Goal: Information Seeking & Learning: Learn about a topic

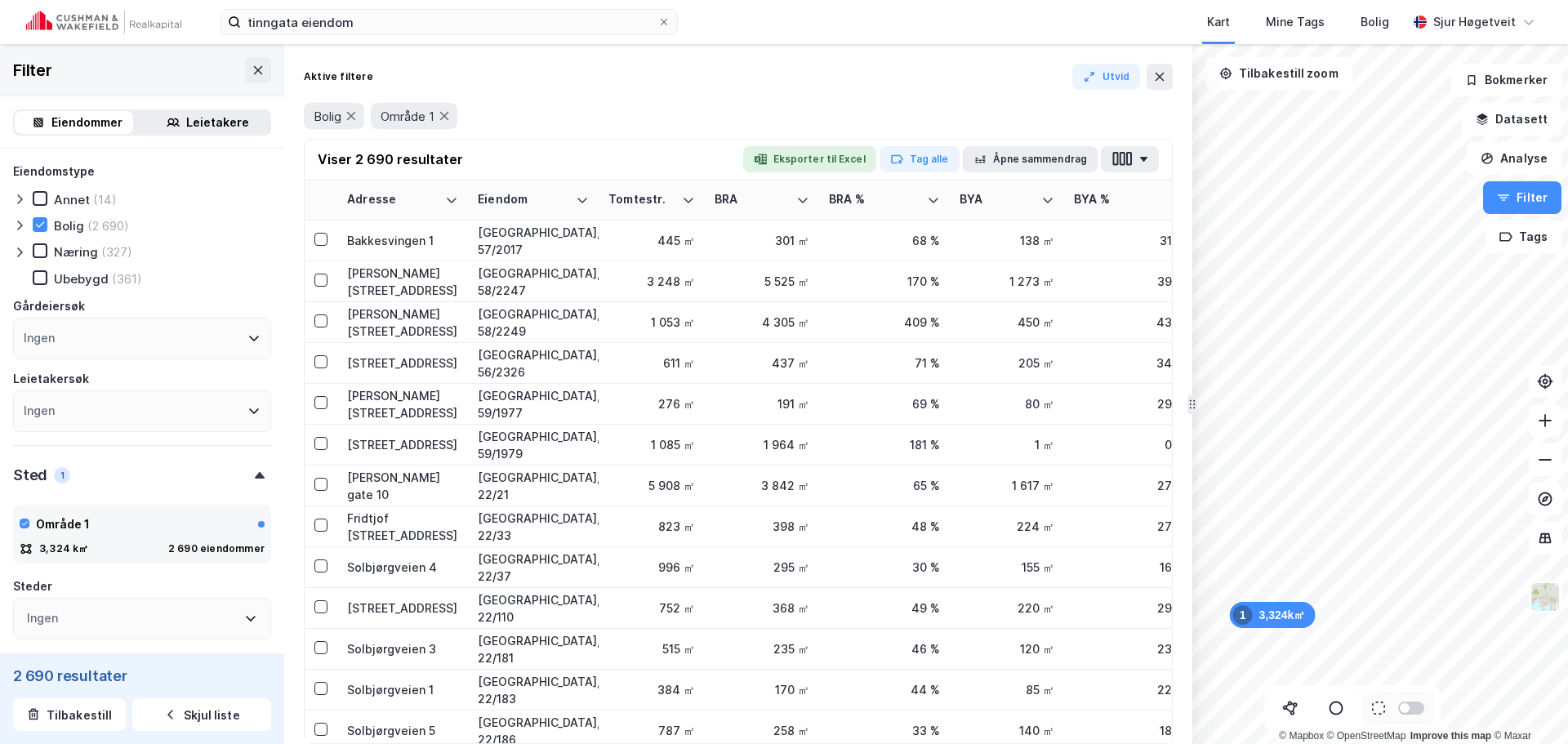
scroll to position [52, 0]
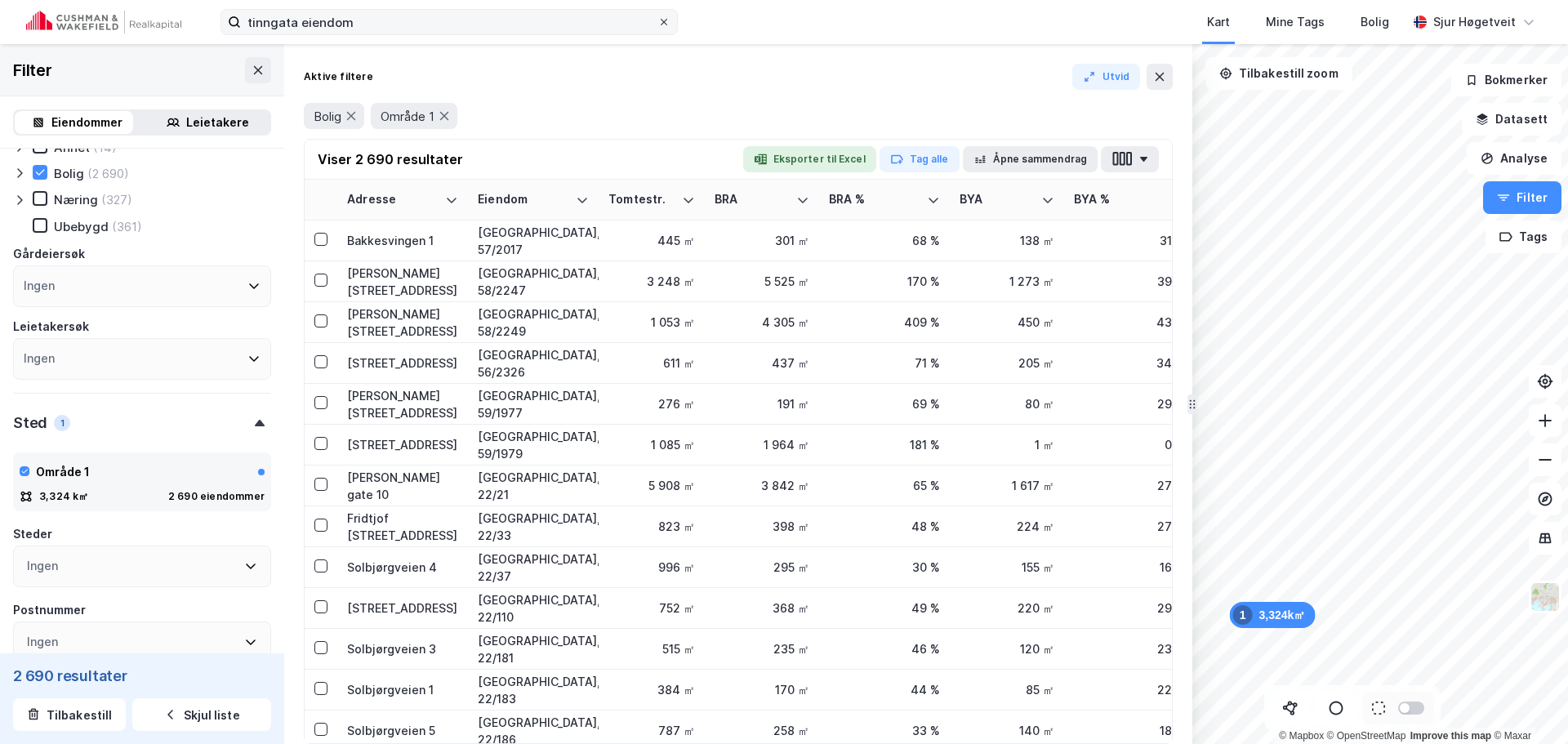
click at [667, 24] on icon at bounding box center [663, 22] width 10 height 10
click at [658, 24] on input "tinngata eiendom" at bounding box center [449, 22] width 417 height 24
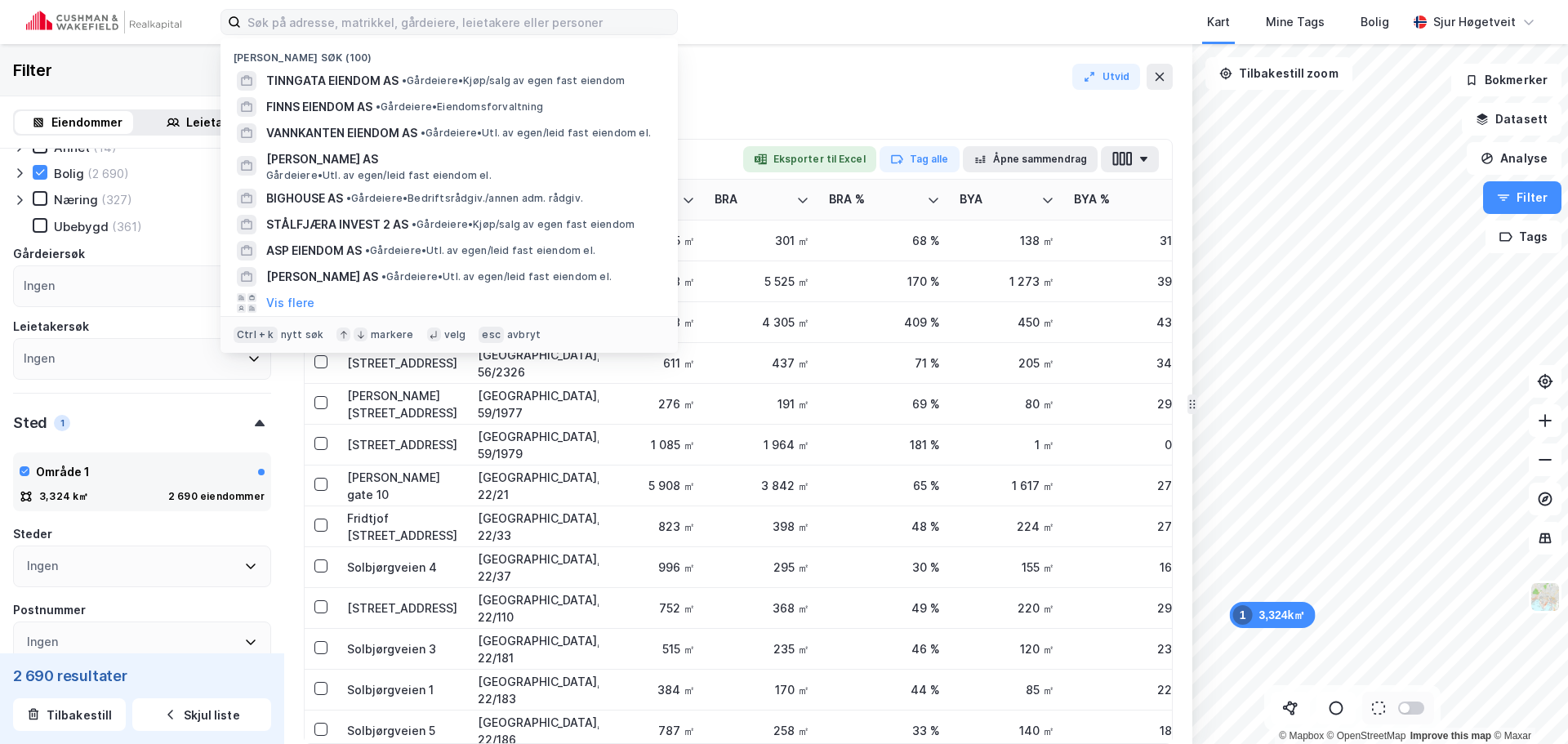
click at [163, 23] on img at bounding box center [104, 22] width 155 height 23
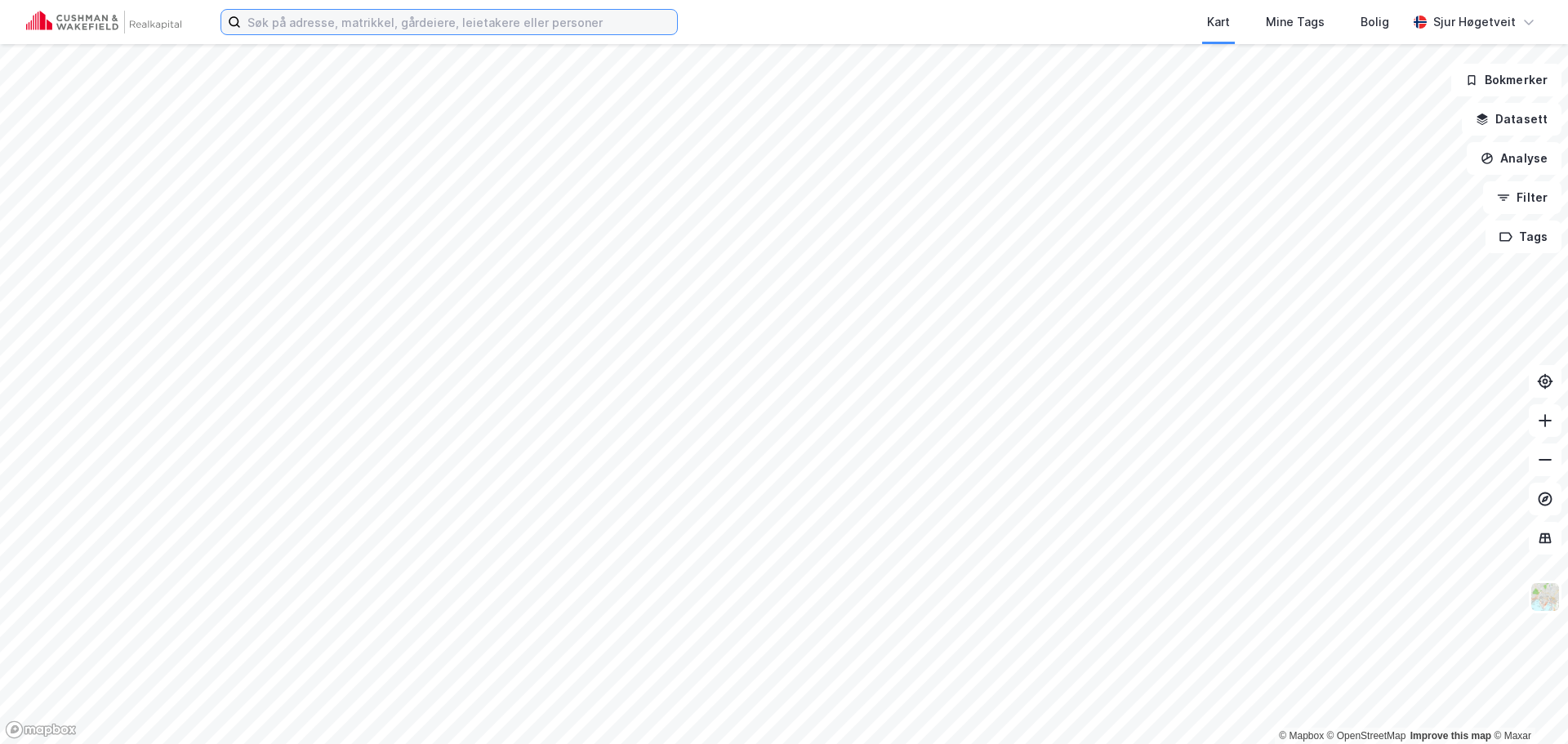
click at [335, 20] on input at bounding box center [459, 22] width 436 height 24
paste input "TIMBER EIENDOM AS"
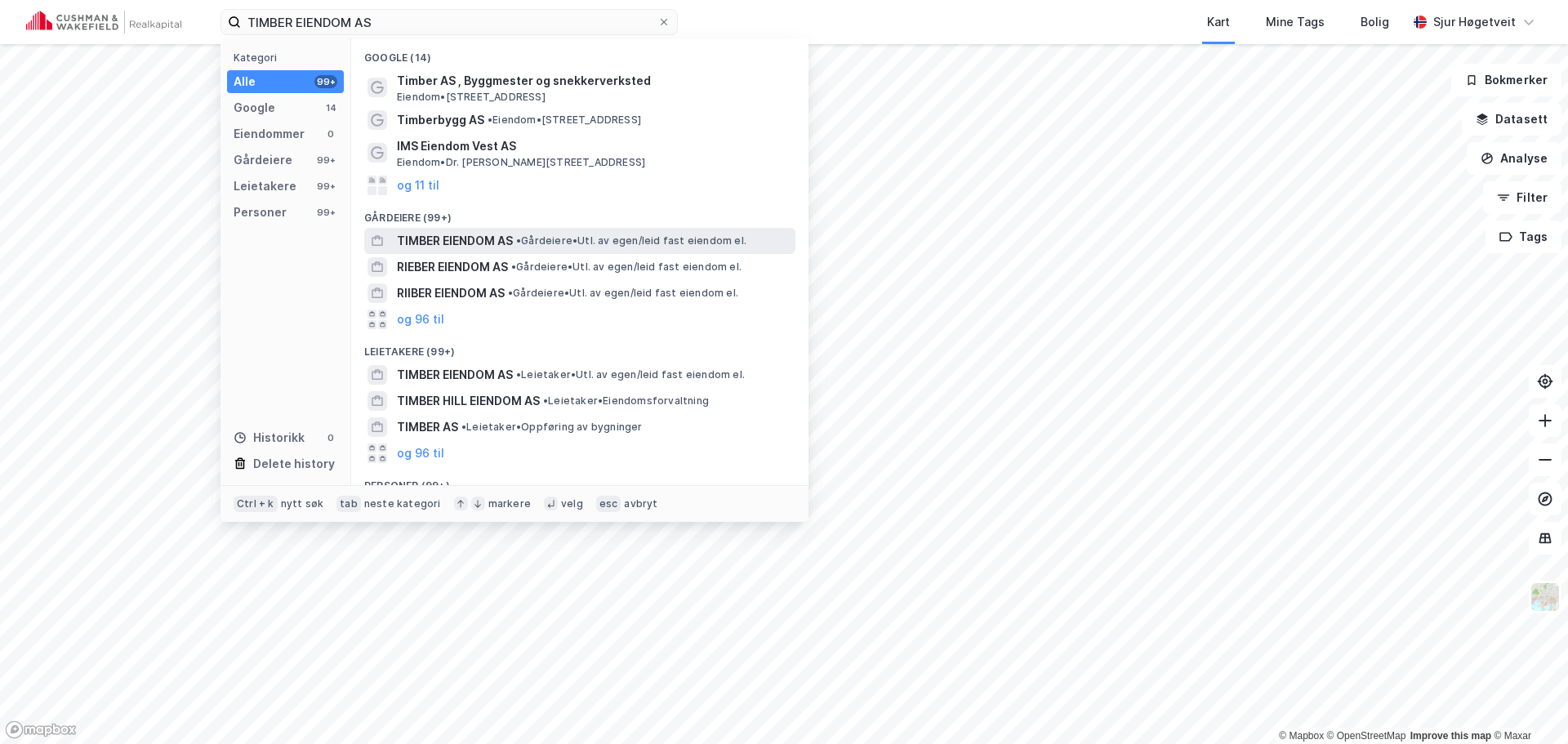
click at [639, 236] on span "• Gårdeiere • Utl. av egen/leid fast eiendom el." at bounding box center [632, 240] width 231 height 13
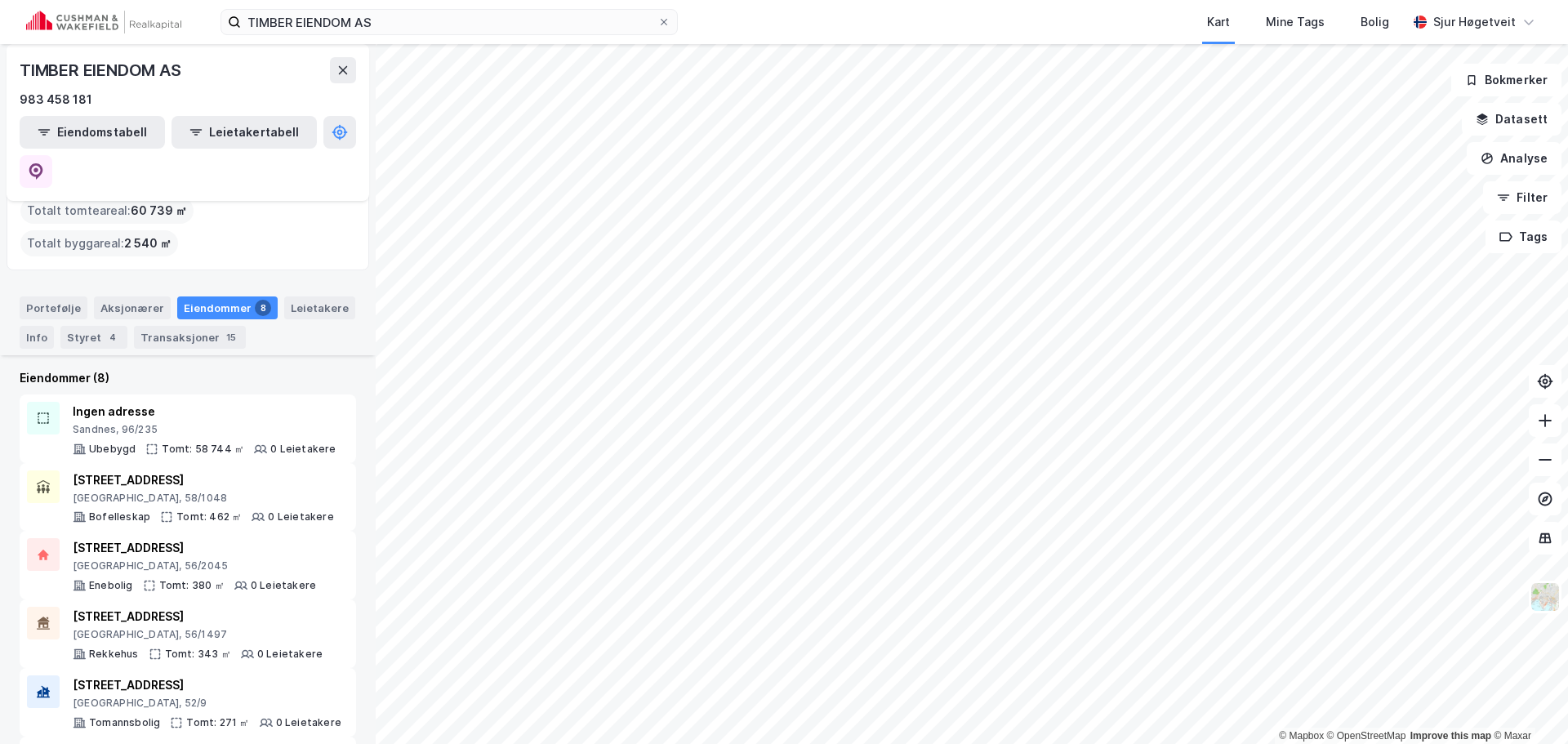
scroll to position [203, 0]
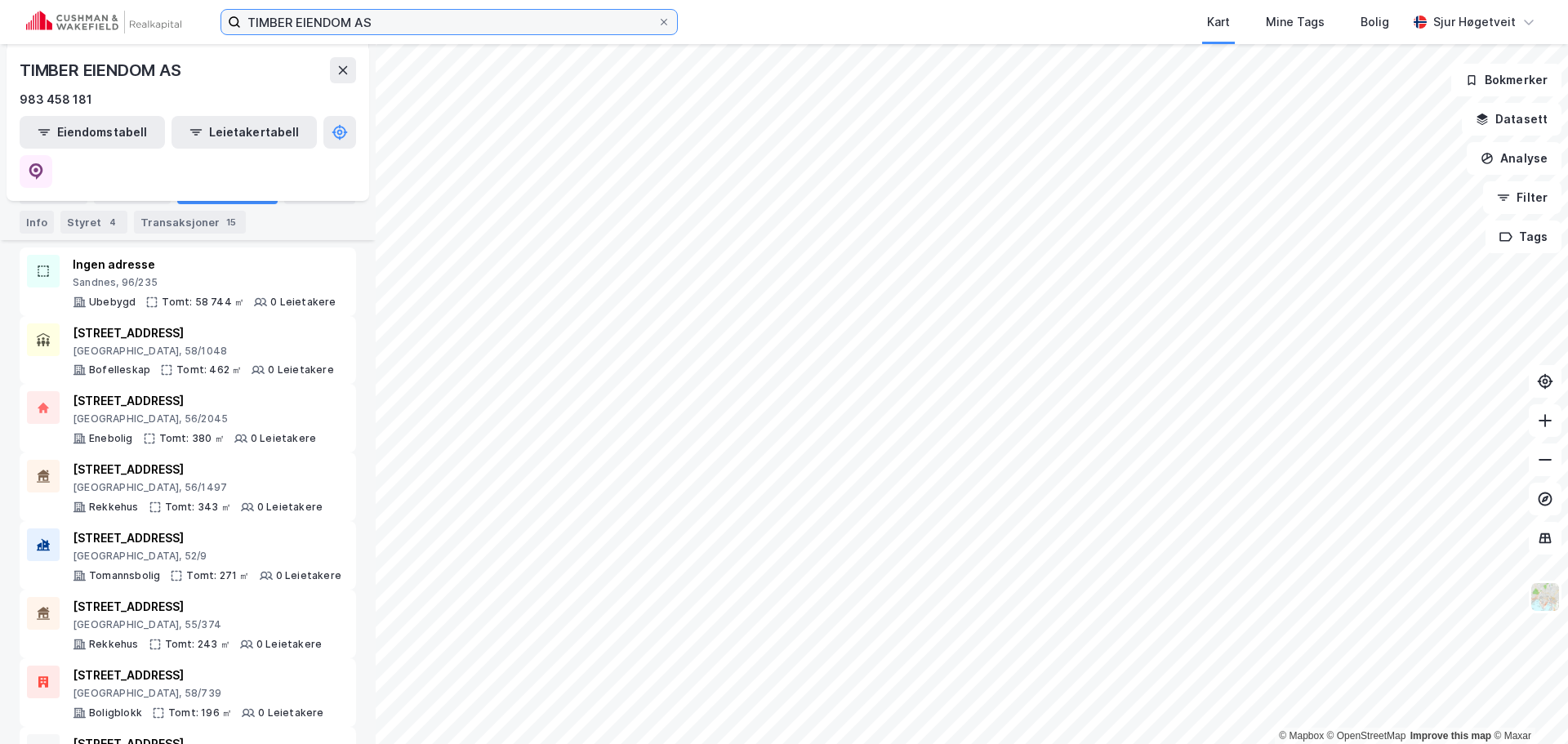
click at [342, 19] on input "TIMBER EIENDOM AS" at bounding box center [449, 22] width 417 height 24
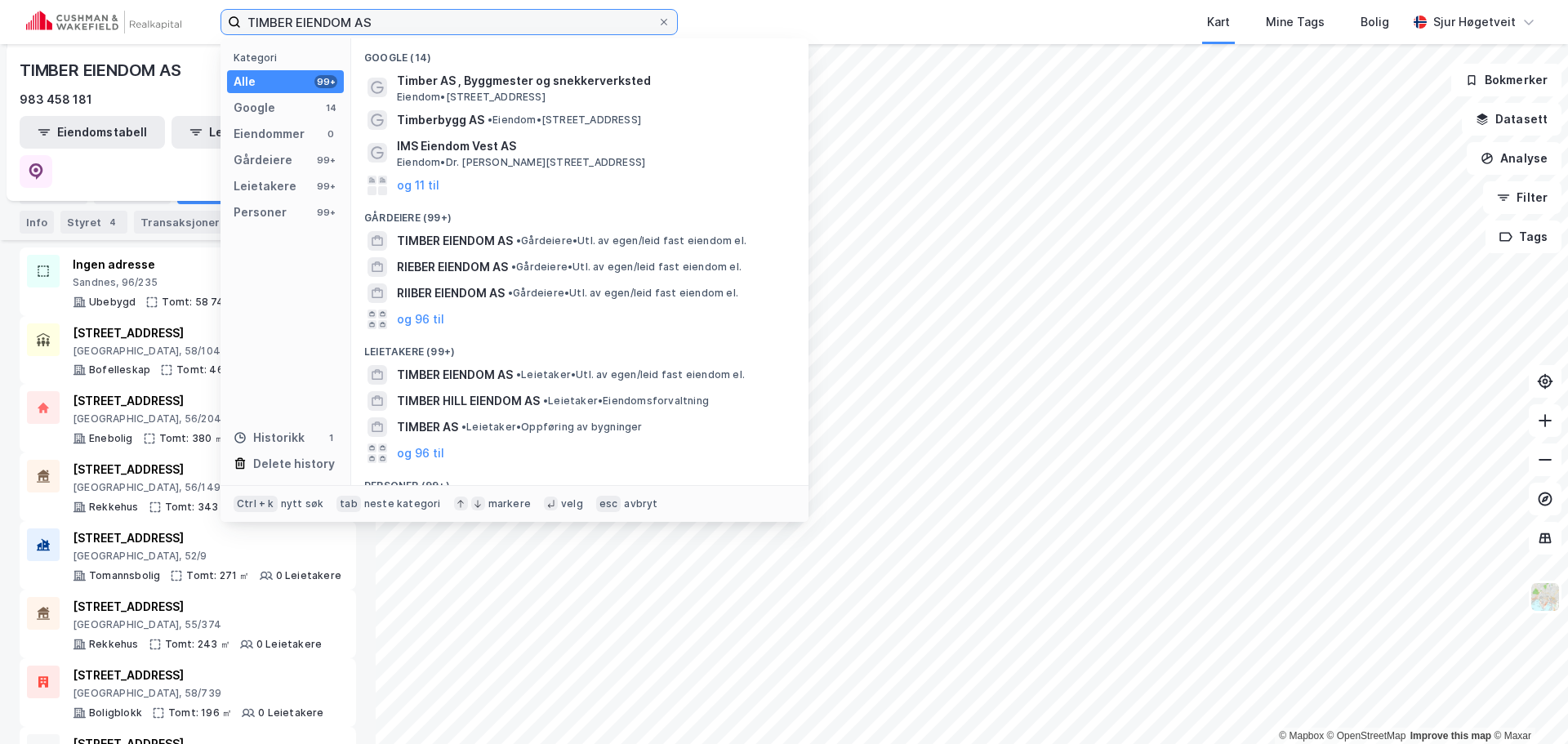
click at [342, 19] on input "TIMBER EIENDOM AS" at bounding box center [449, 22] width 417 height 24
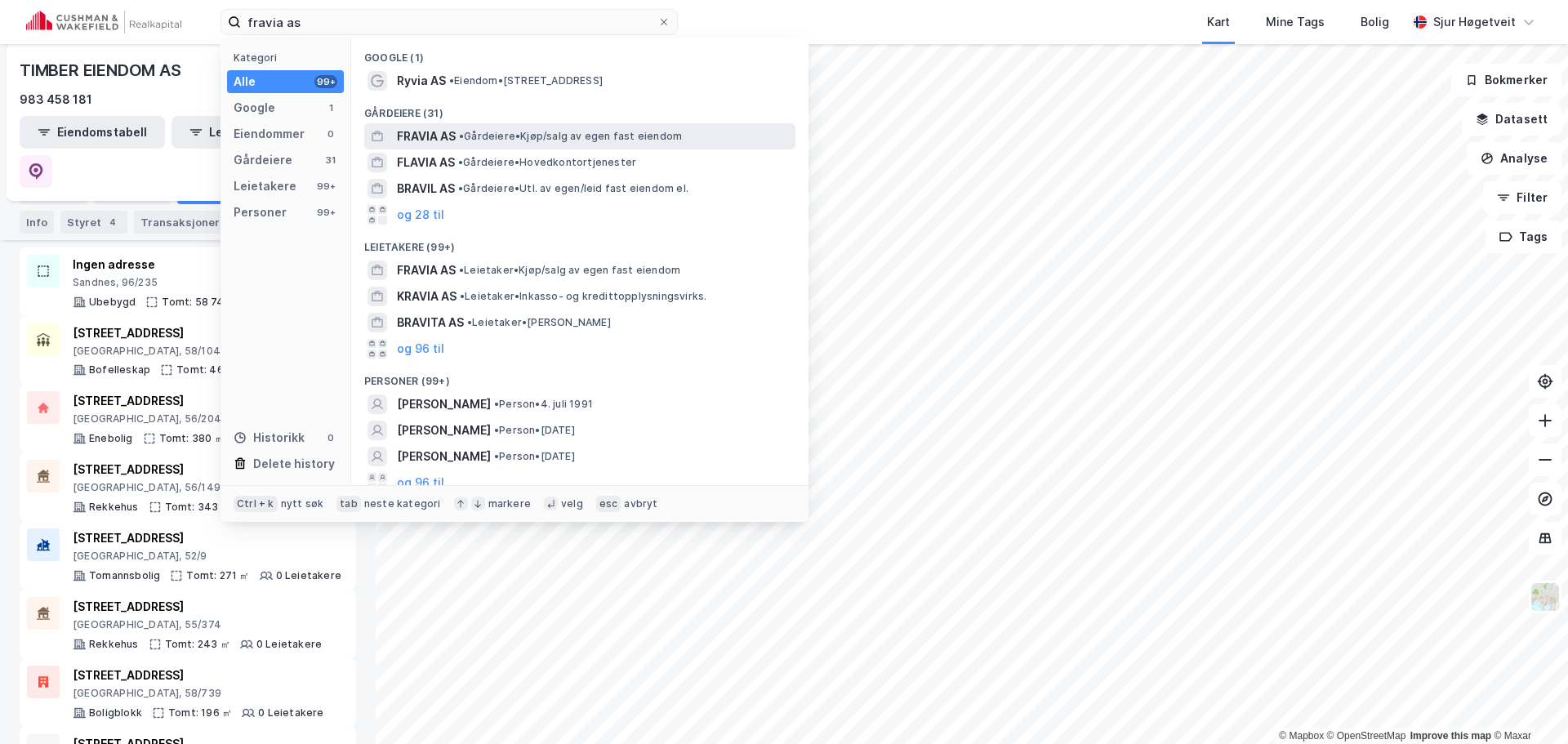
click at [518, 135] on span "• Gårdeiere • Kjøp/salg av egen fast eiendom" at bounding box center [570, 136] width 223 height 13
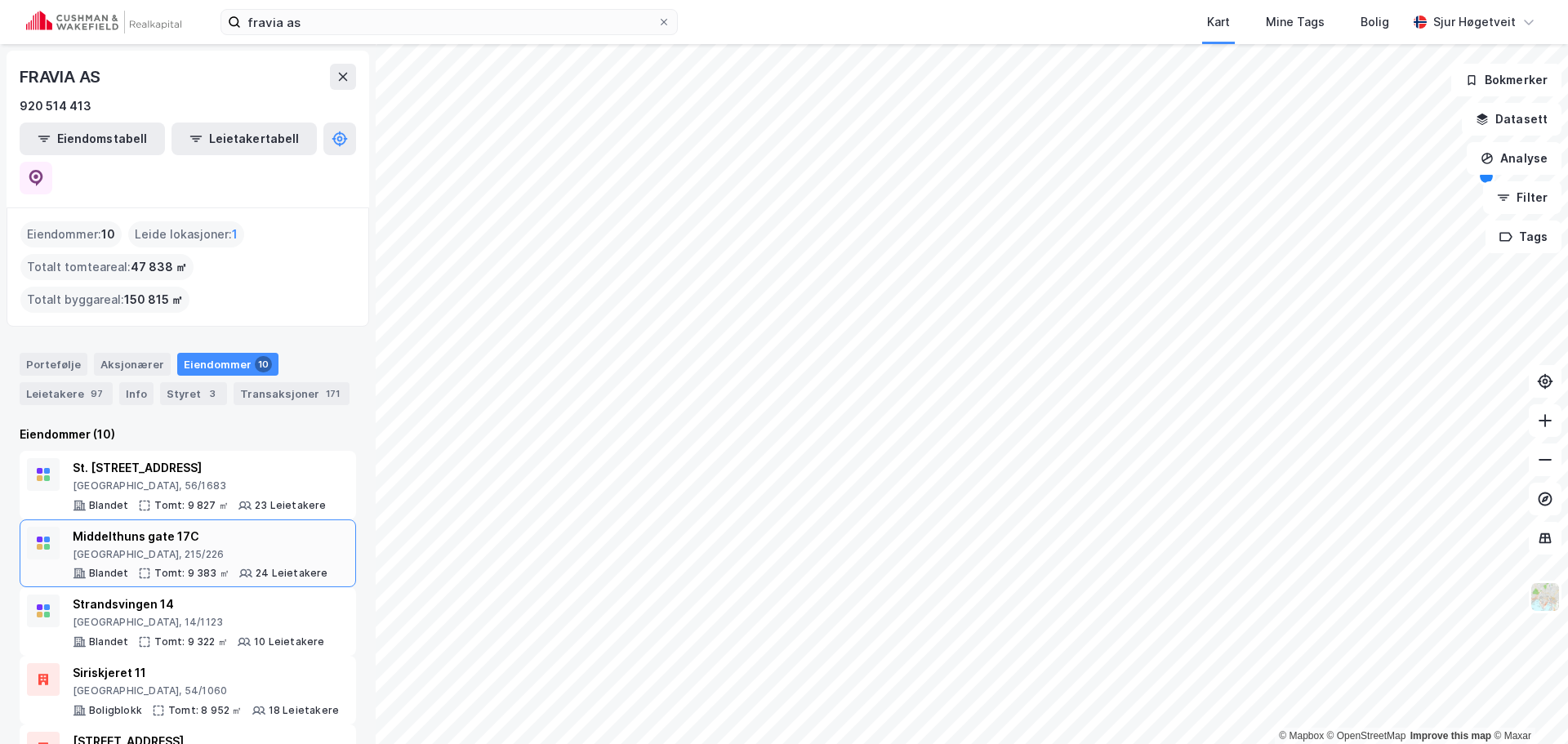
click at [234, 548] on div "Oslo, 215/226" at bounding box center [200, 554] width 256 height 13
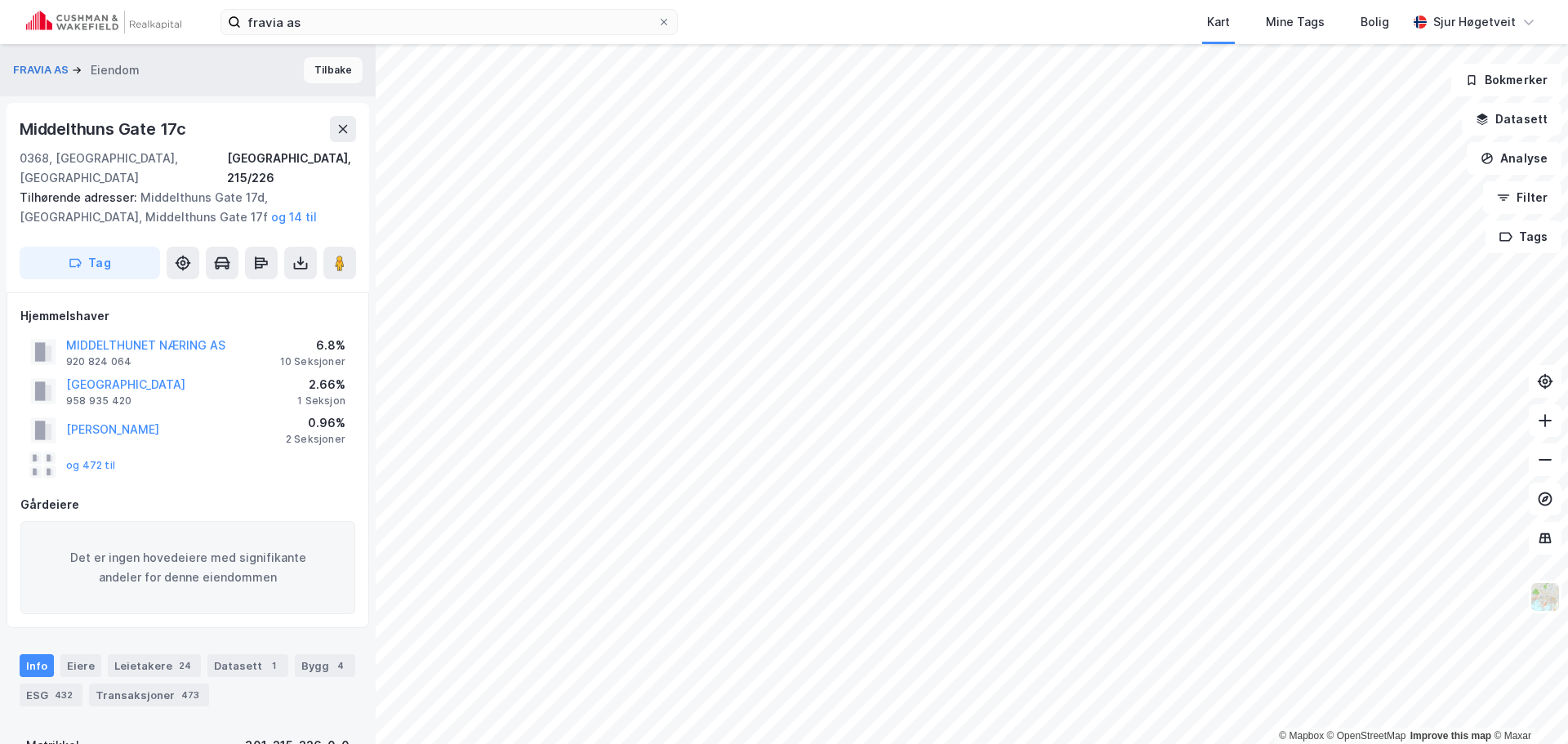
click at [322, 62] on button "Tilbake" at bounding box center [333, 70] width 59 height 26
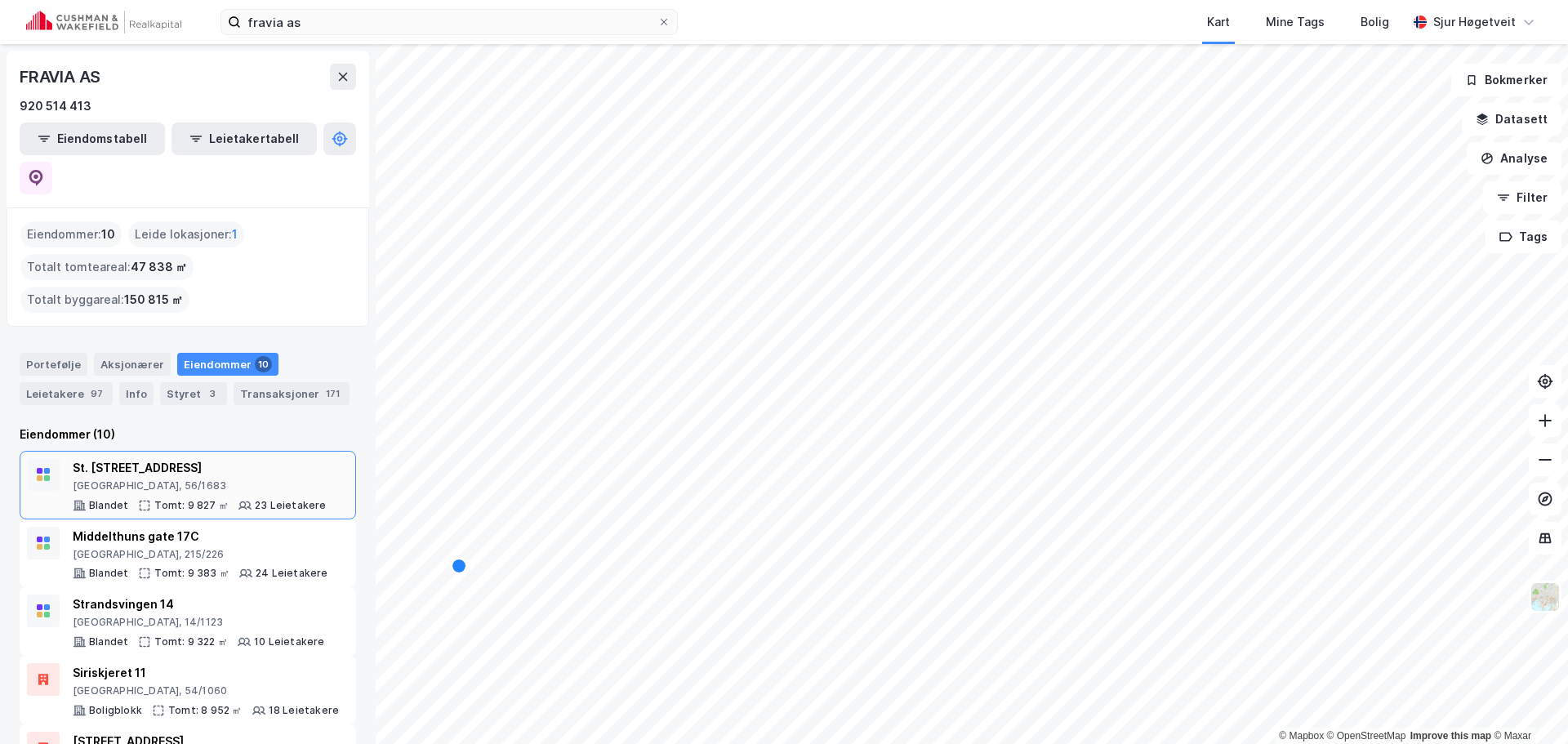
click at [251, 479] on div "Stavanger, 56/1683" at bounding box center [199, 486] width 254 height 13
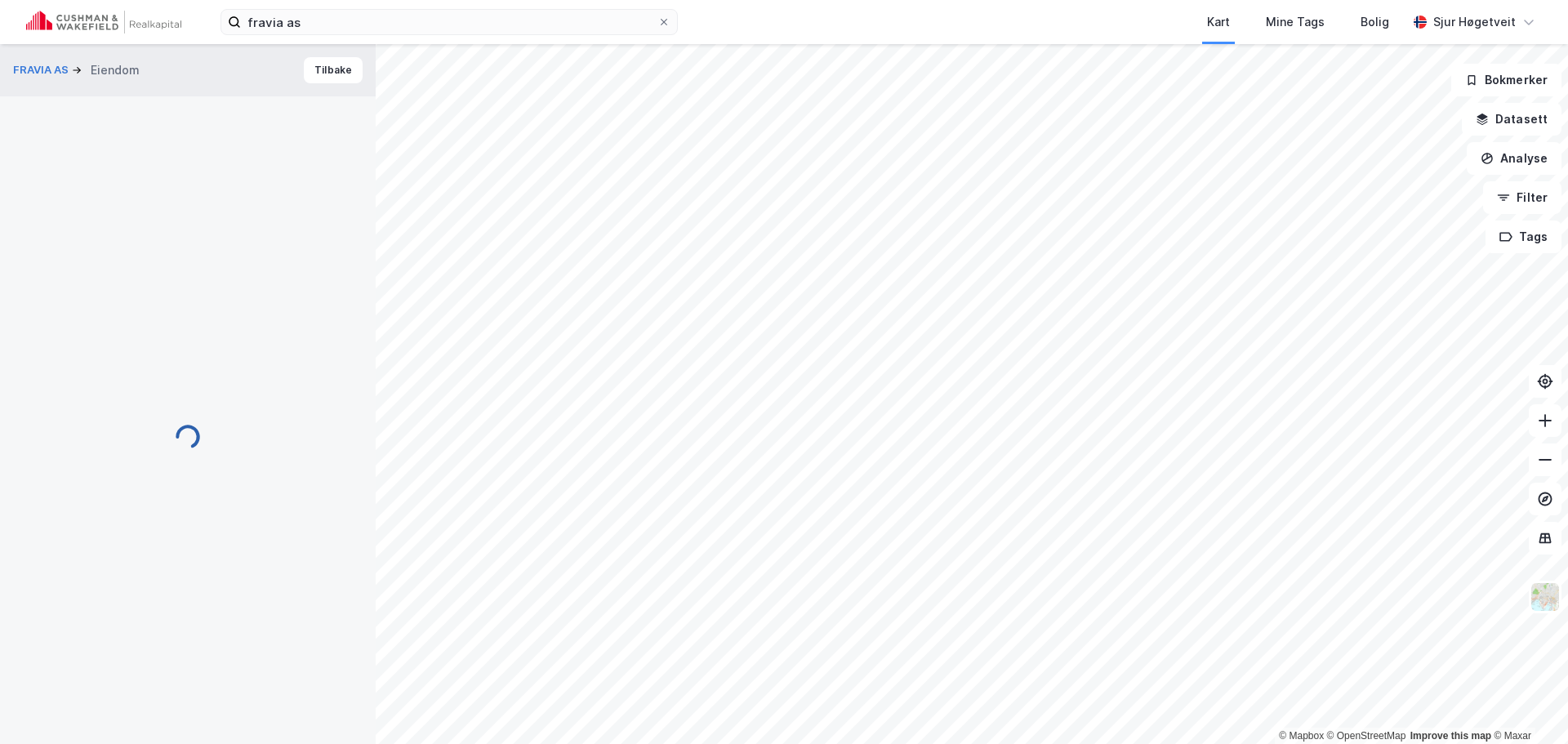
scroll to position [1, 0]
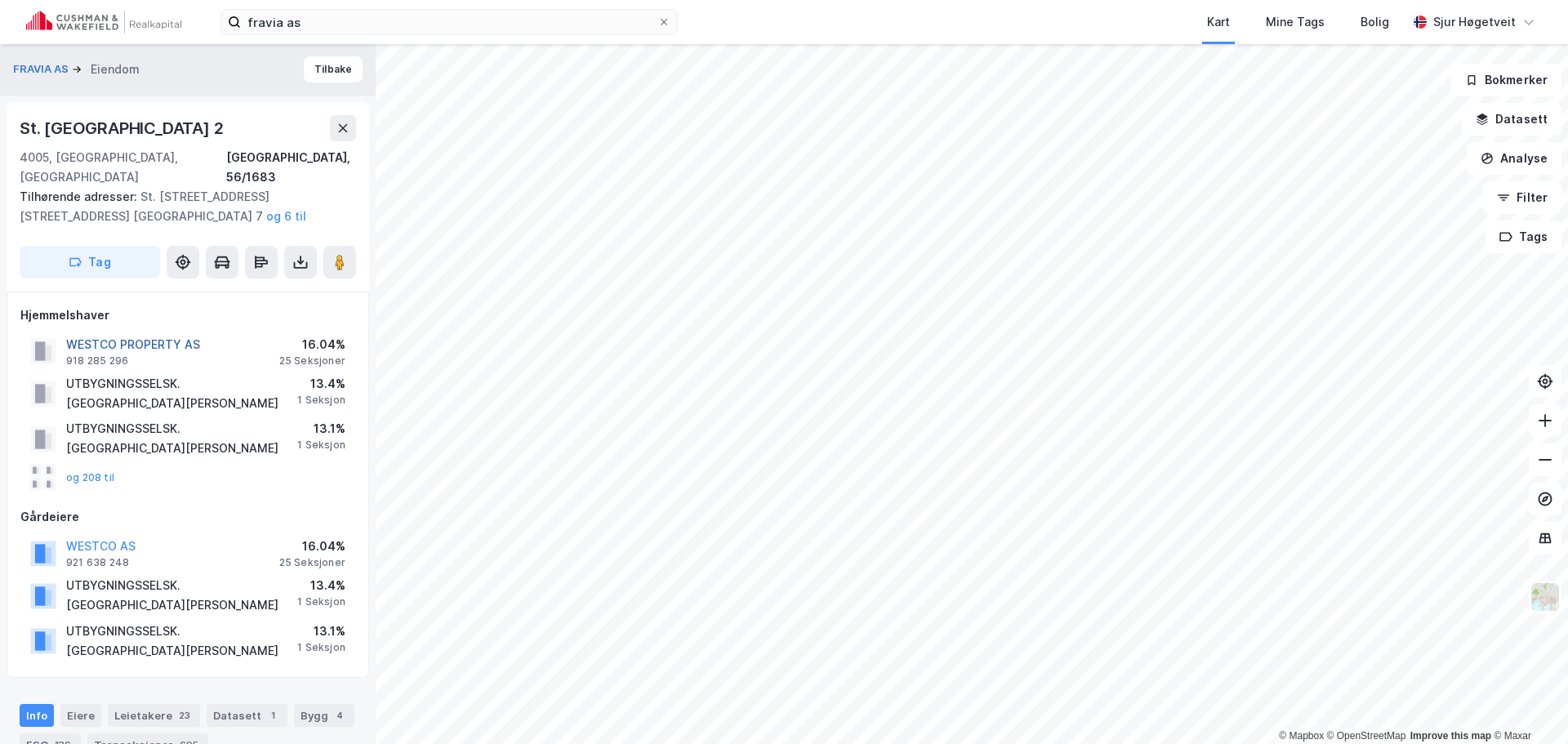
drag, startPoint x: 169, startPoint y: 323, endPoint x: 161, endPoint y: 327, distance: 8.9
click at [0, 0] on button "WESTCO PROPERTY AS" at bounding box center [0, 0] width 0 height 0
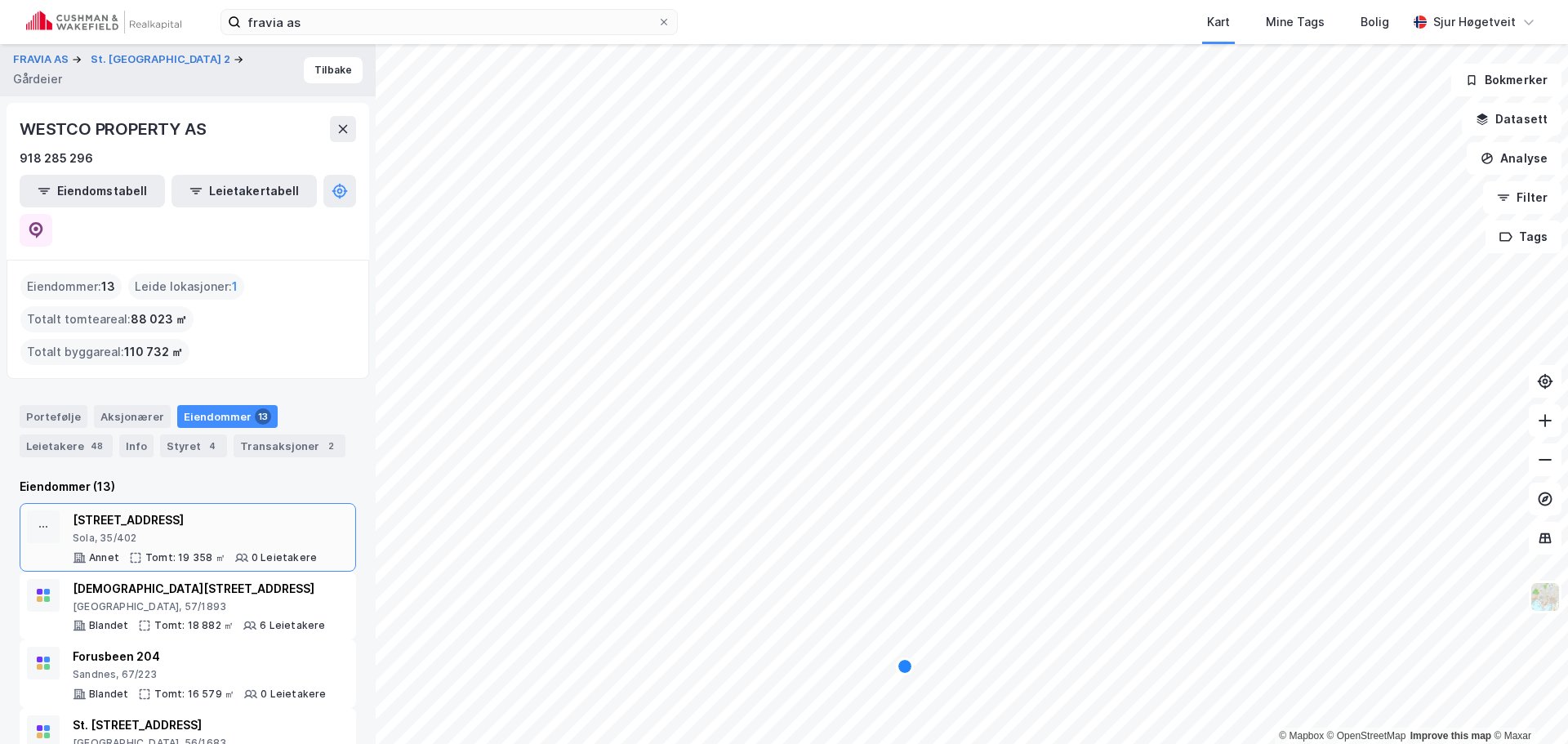
click at [228, 532] on div "Sola, 35/402" at bounding box center [195, 538] width 245 height 13
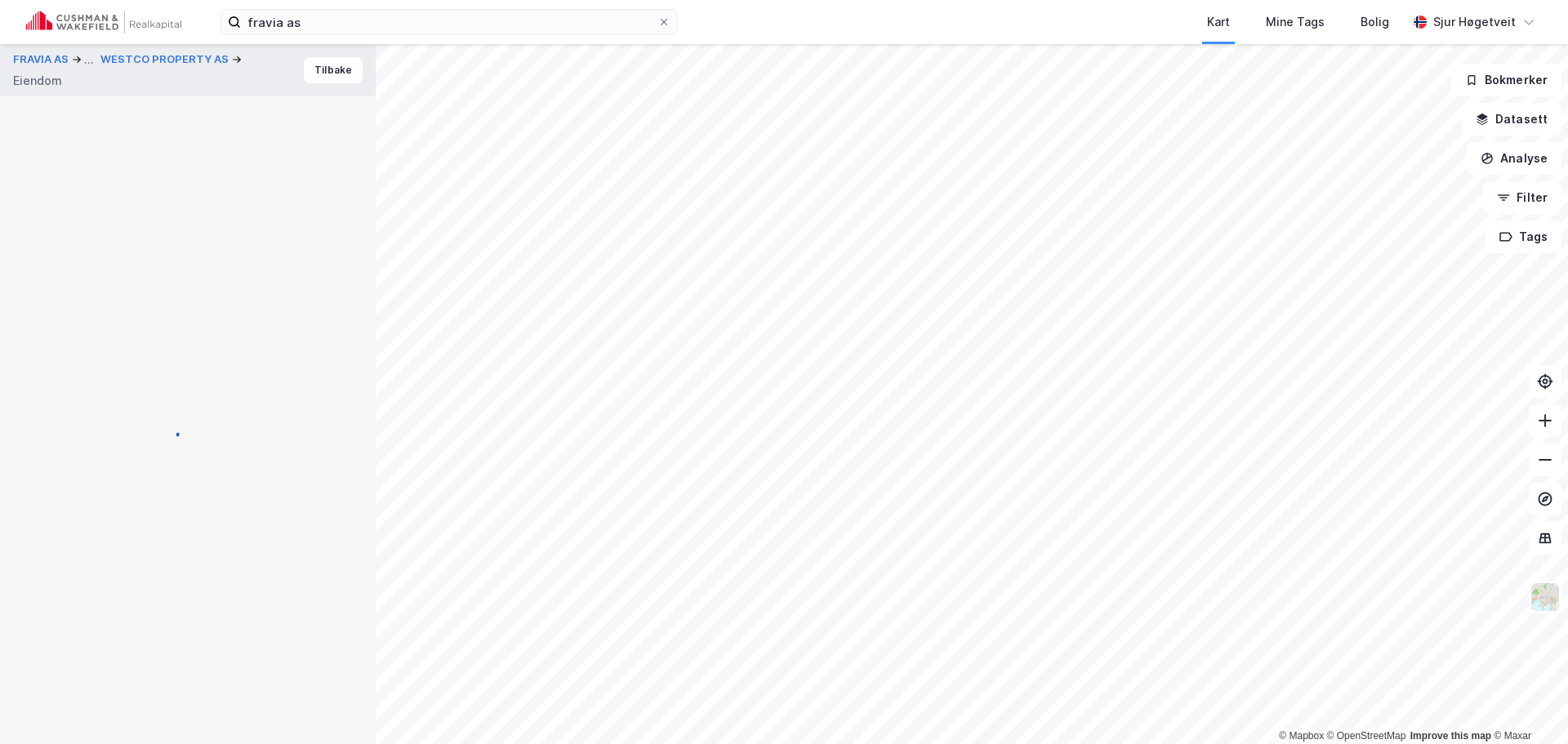
scroll to position [1, 0]
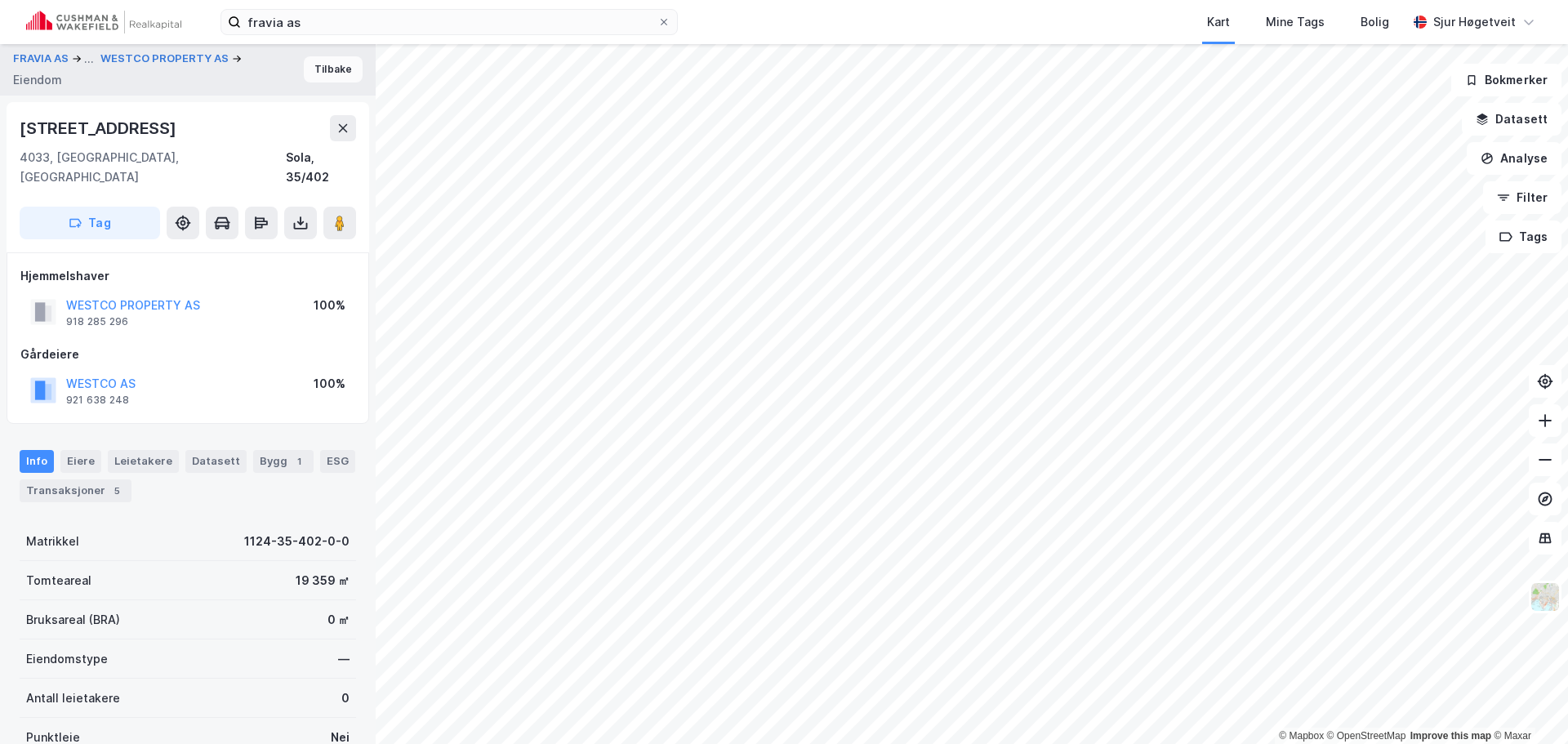
click at [331, 66] on button "Tilbake" at bounding box center [333, 70] width 59 height 26
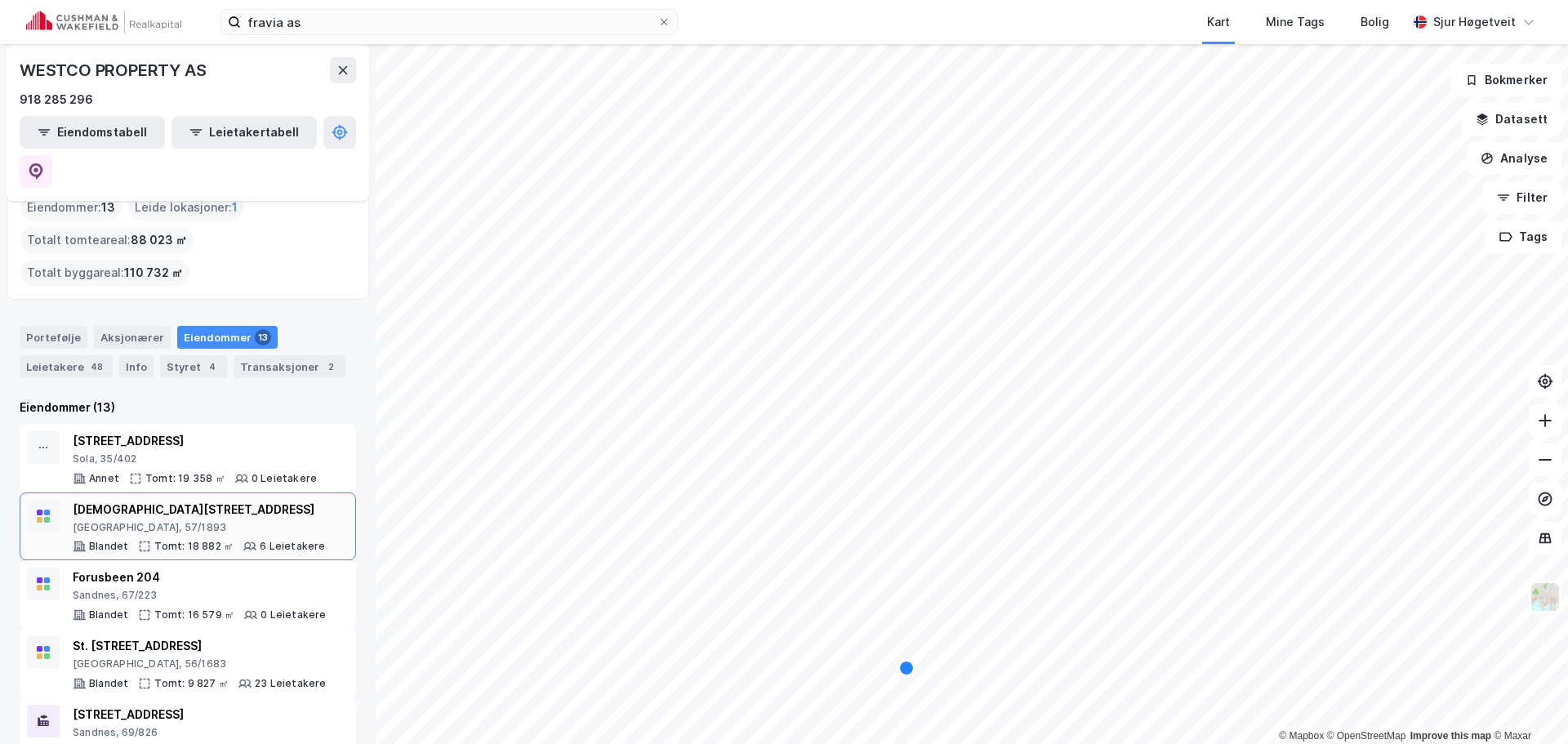
scroll to position [163, 0]
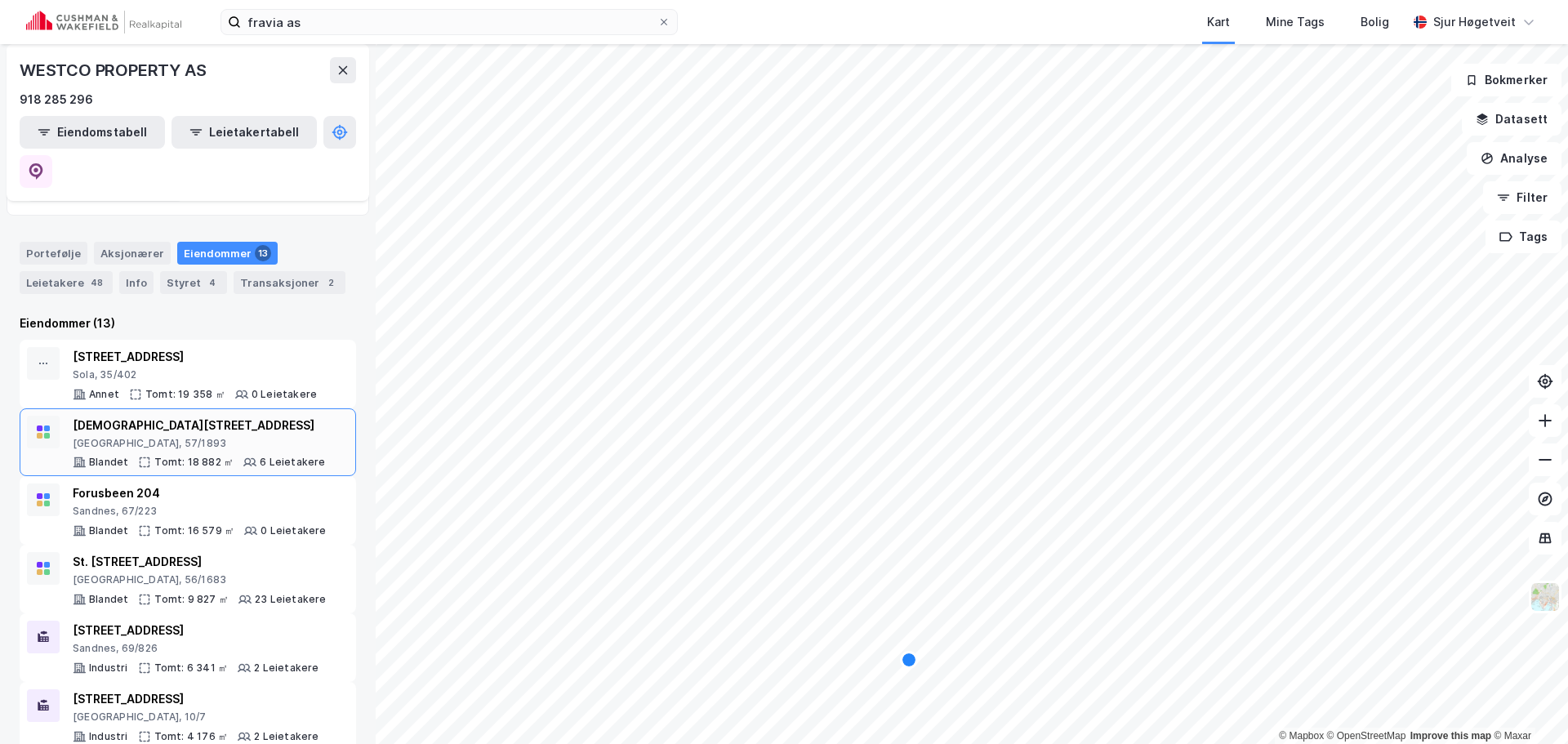
click at [246, 416] on div "Torgveien 25A" at bounding box center [199, 425] width 253 height 19
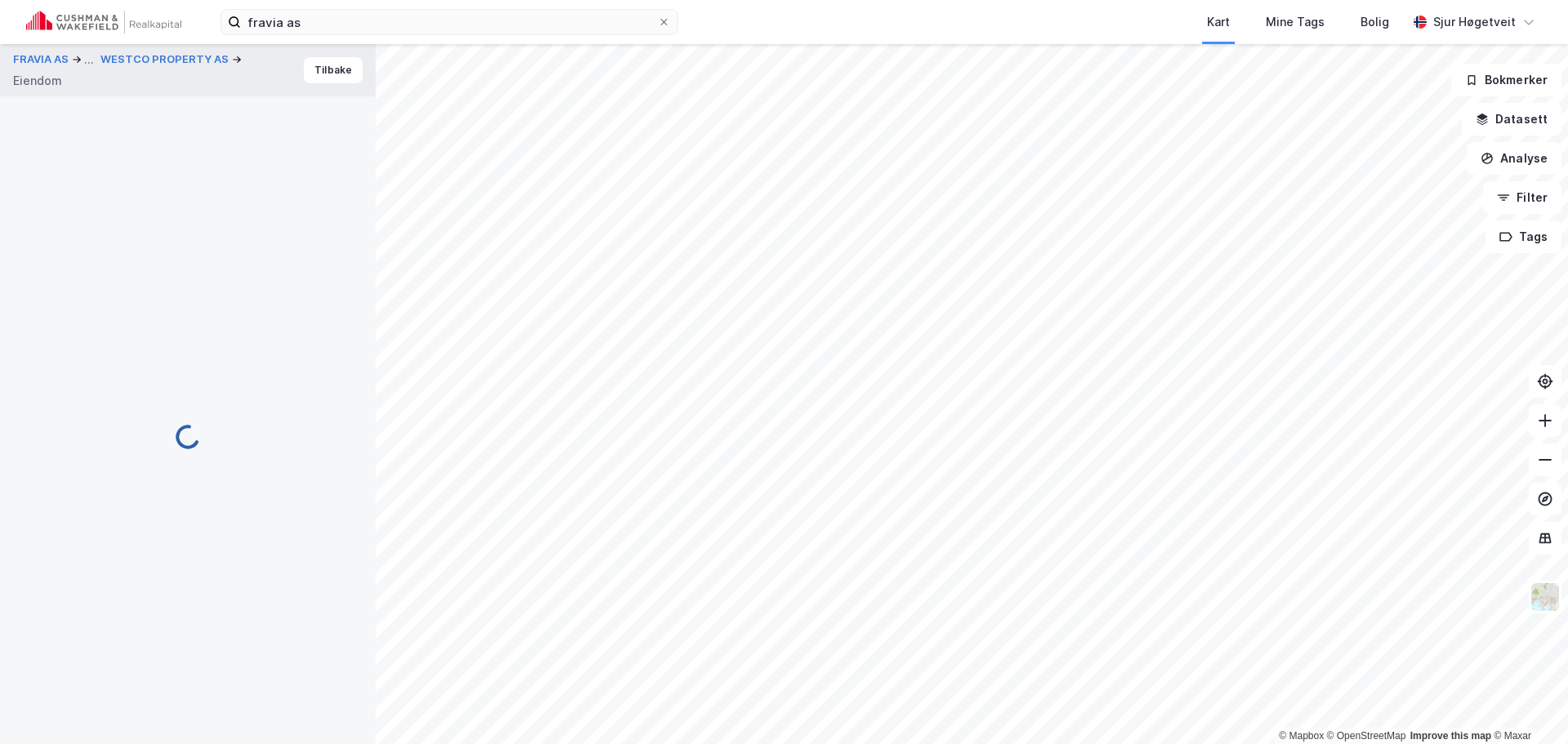
scroll to position [1, 0]
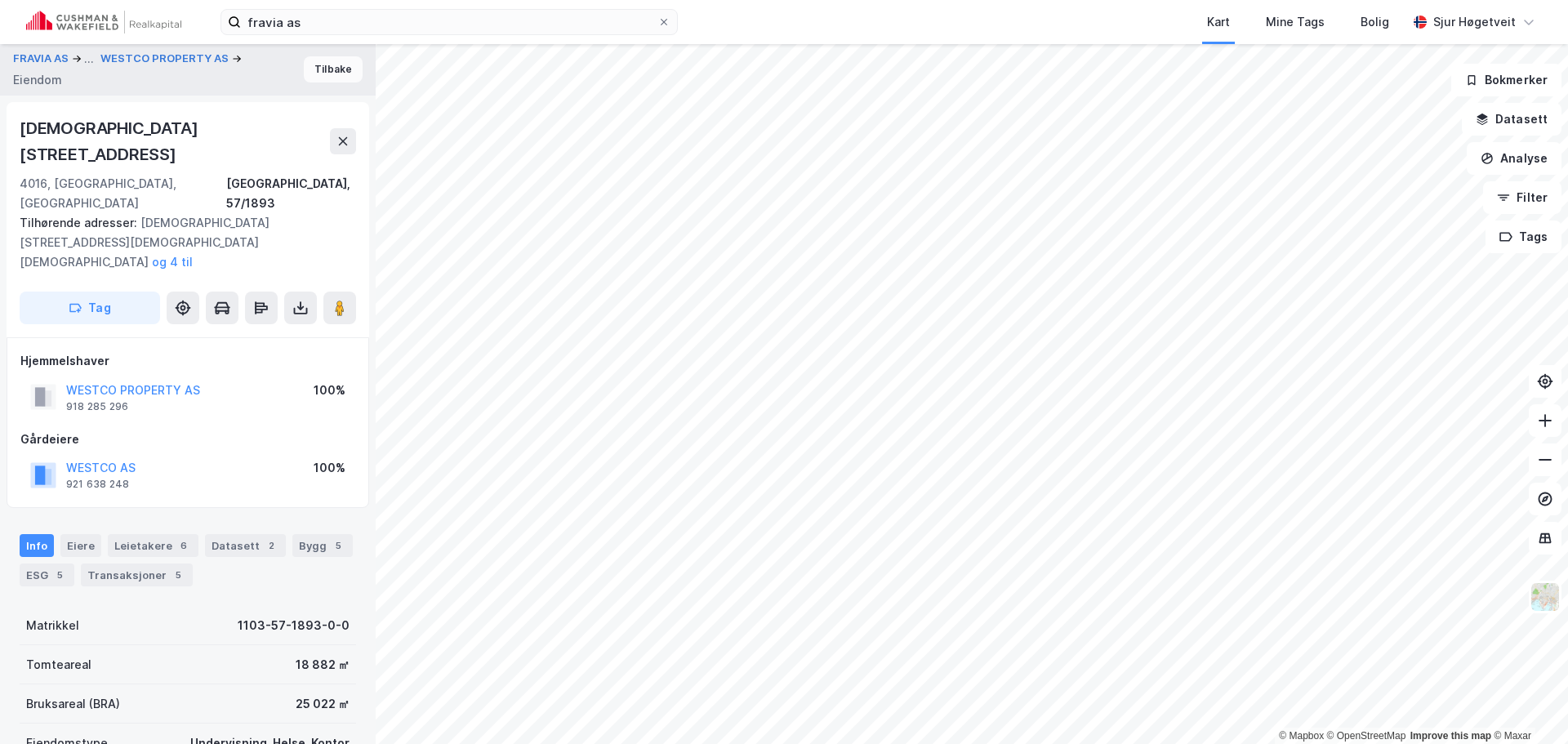
click at [314, 71] on button "Tilbake" at bounding box center [333, 70] width 59 height 26
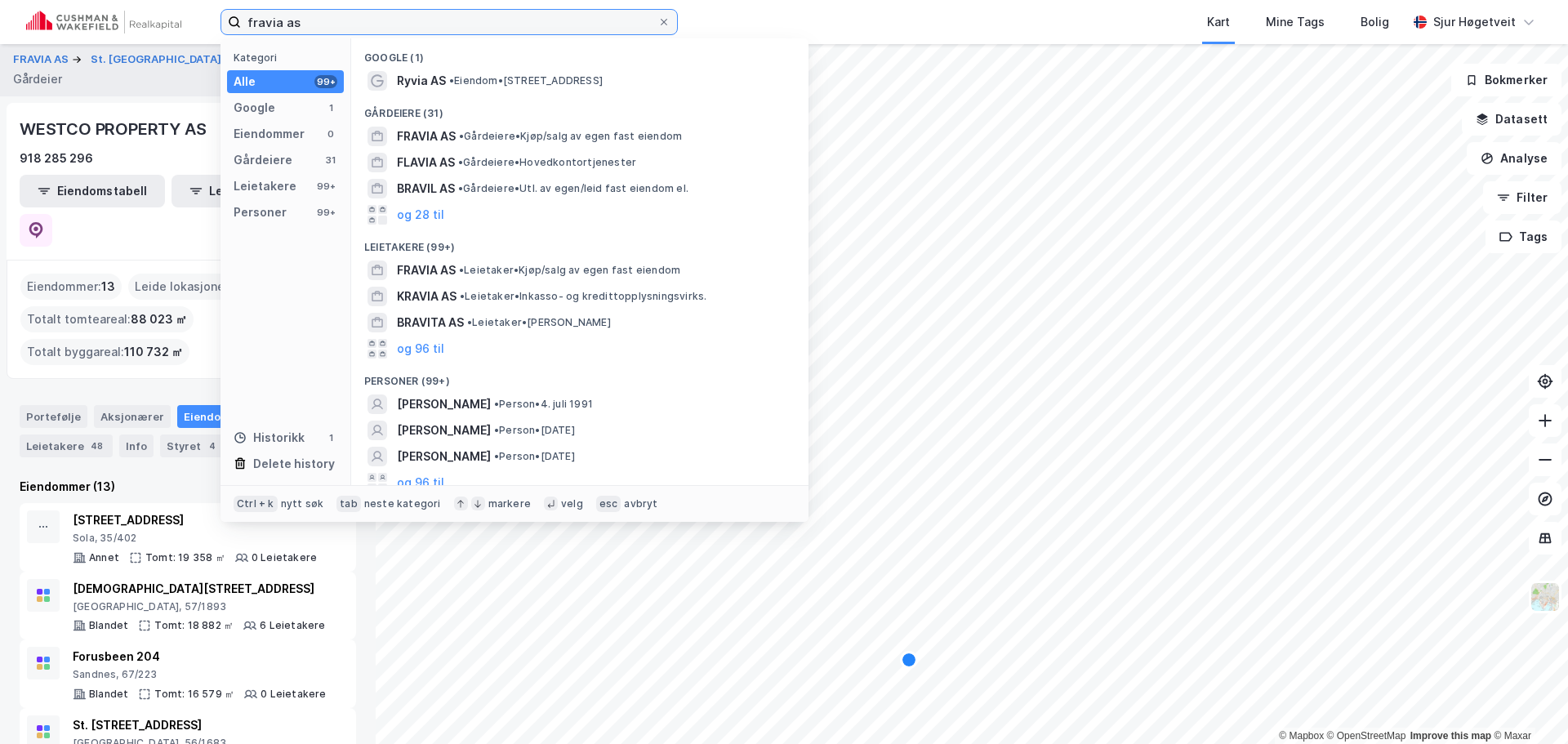
click at [363, 19] on input "fravia as" at bounding box center [449, 22] width 417 height 24
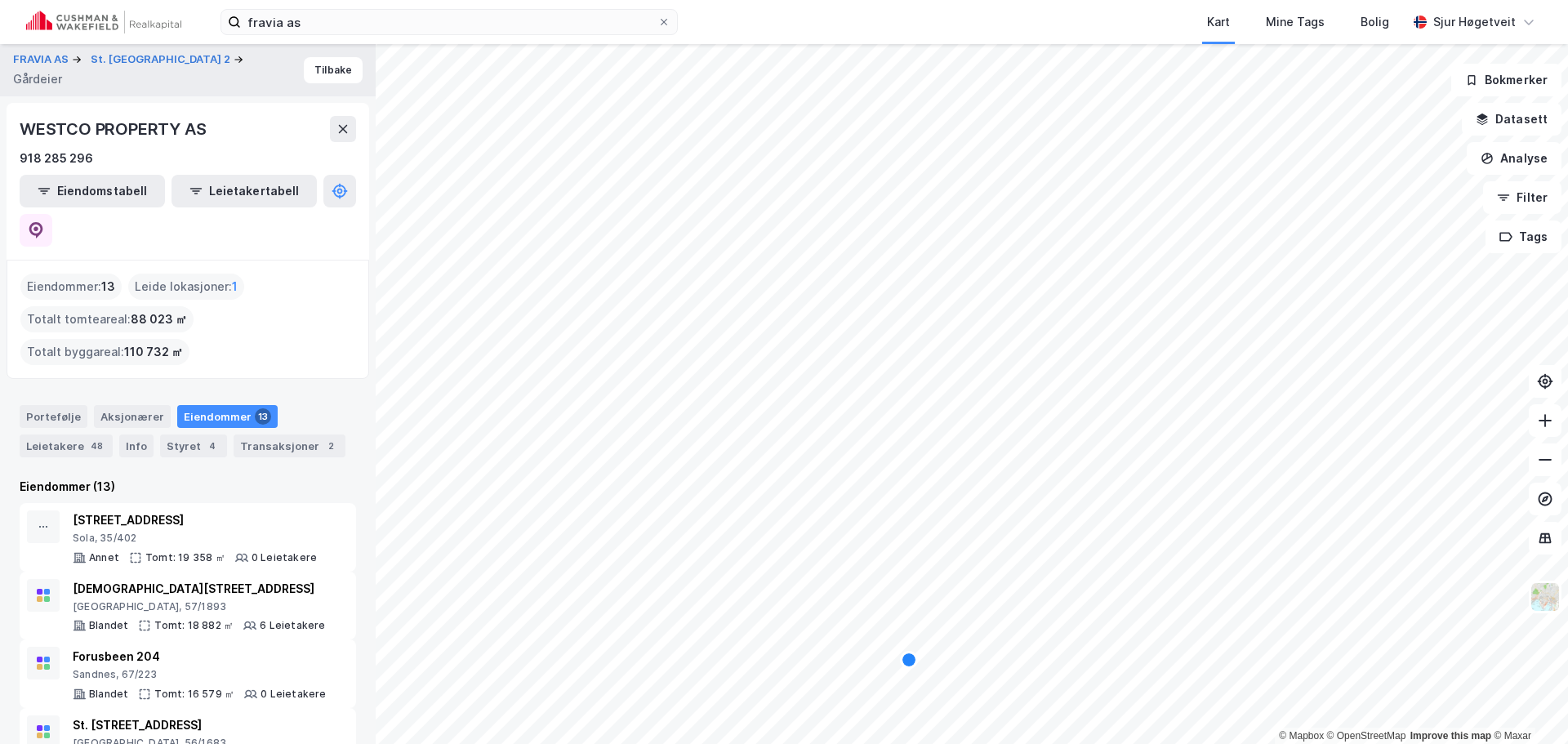
click at [129, 26] on img at bounding box center [104, 22] width 155 height 23
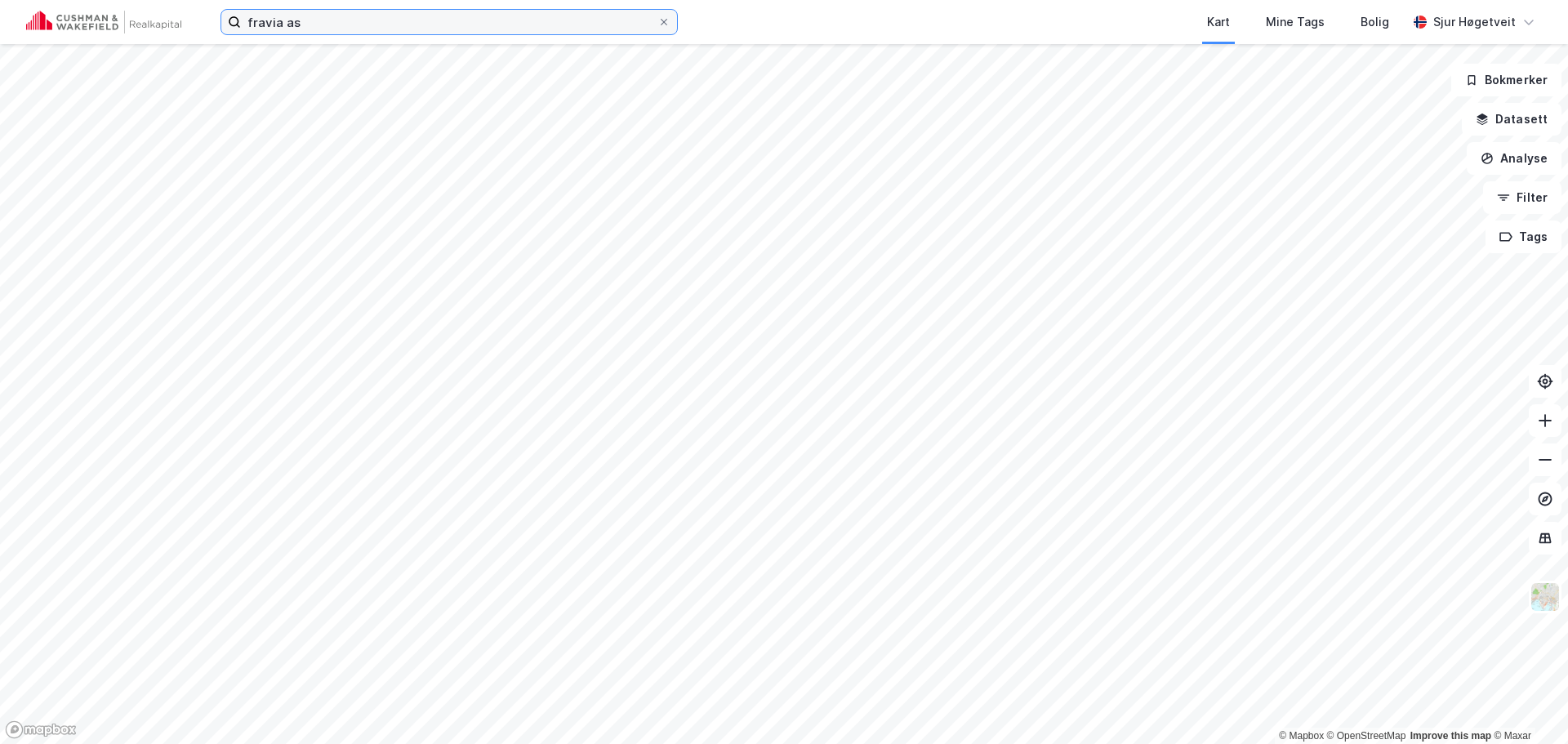
click at [330, 20] on input "fravia as" at bounding box center [449, 22] width 417 height 24
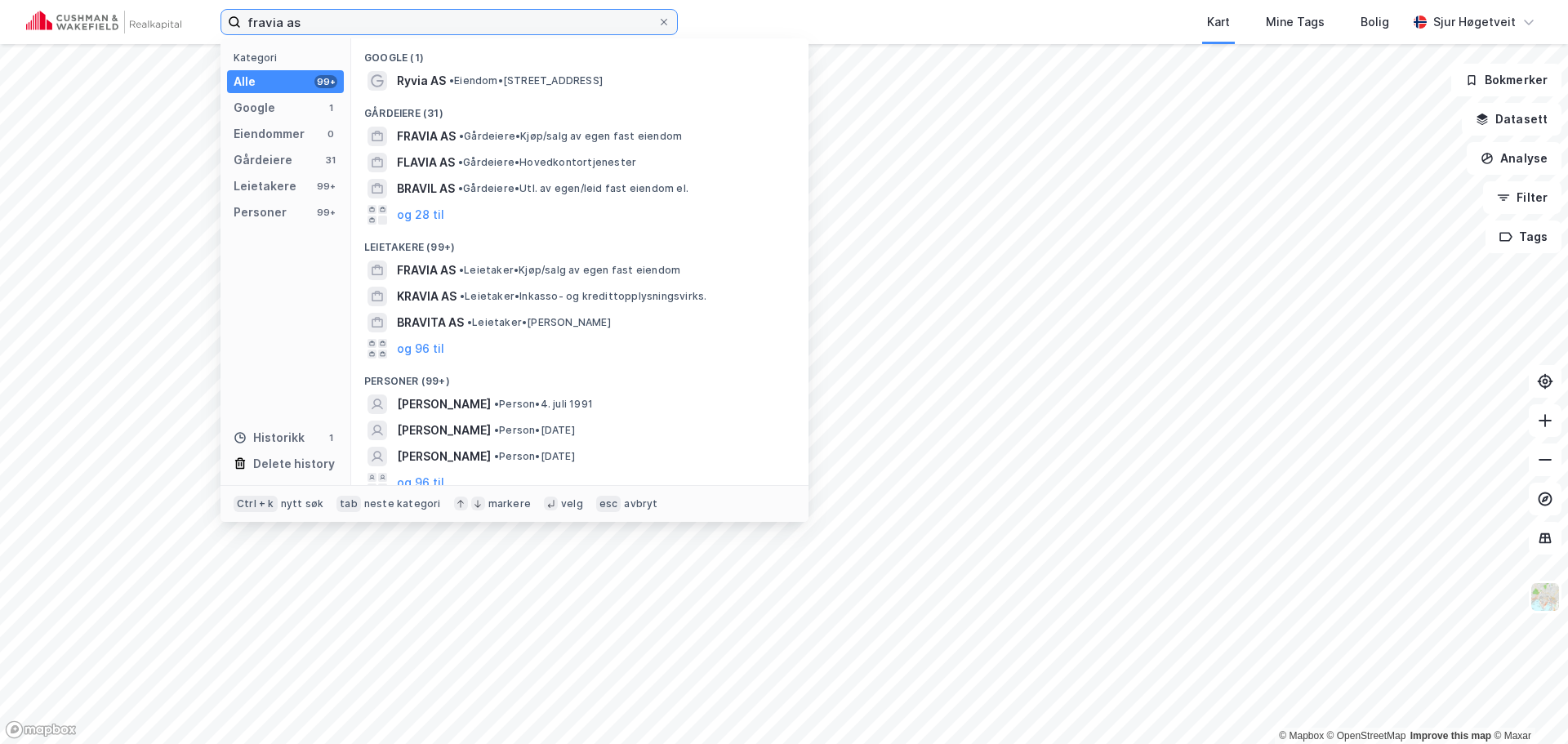
click at [330, 20] on input "fravia as" at bounding box center [449, 22] width 417 height 24
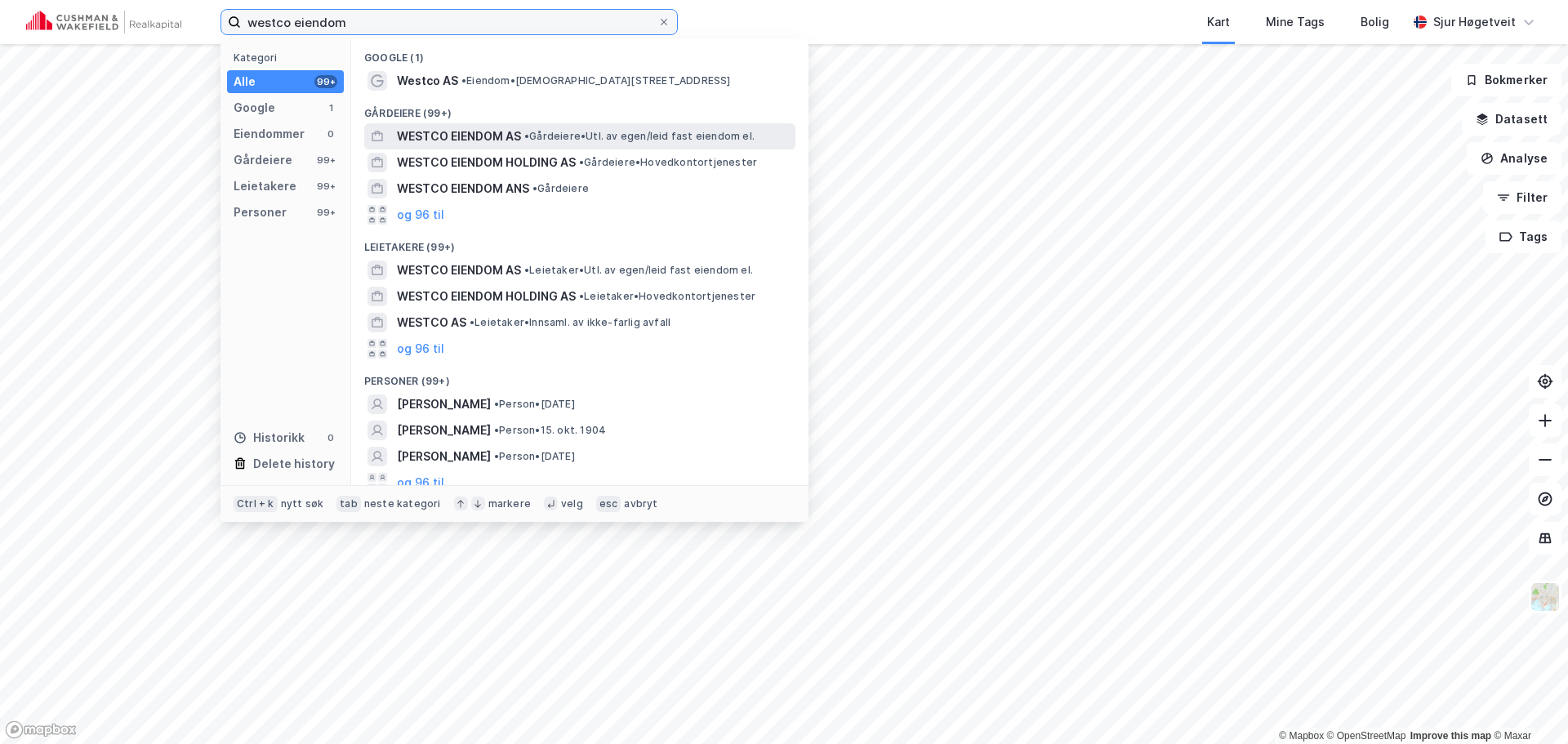
type input "westco eiendom"
click at [557, 123] on div "WESTCO EIENDOM AS • Gårdeiere • Utl. av egen/leid fast eiendom el." at bounding box center [580, 136] width 432 height 26
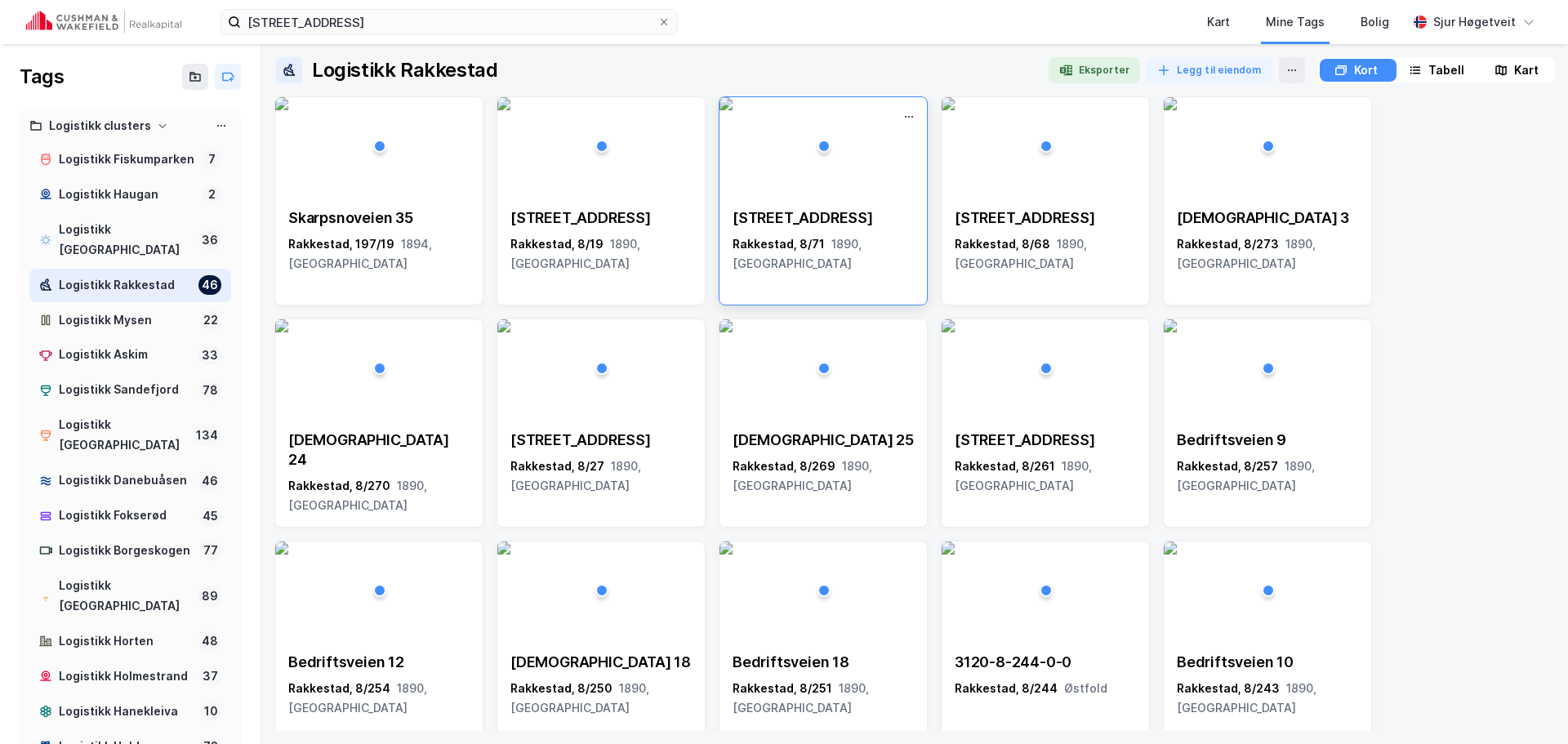
click at [841, 198] on div "[STREET_ADDRESS]" at bounding box center [823, 240] width 207 height 92
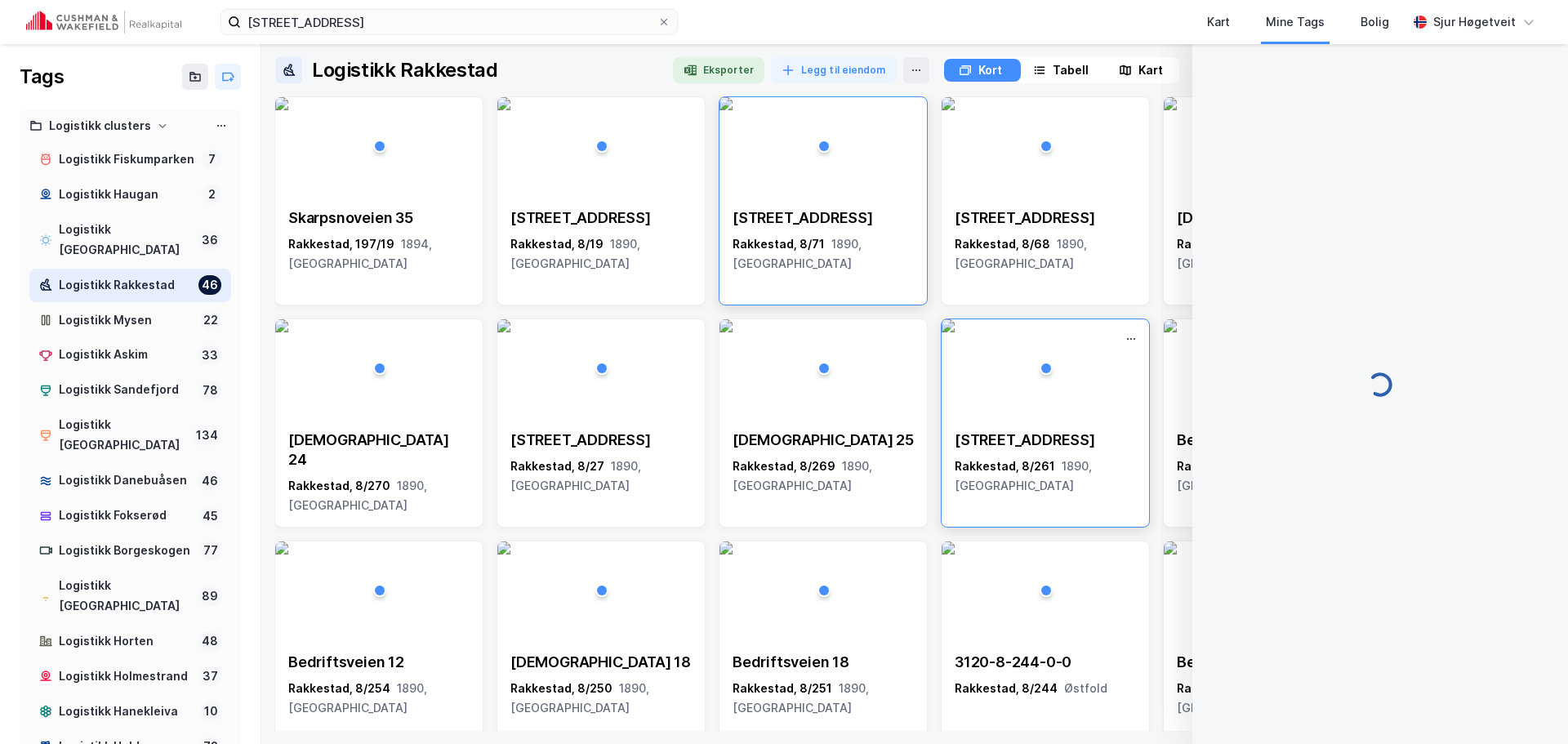
scroll to position [67, 0]
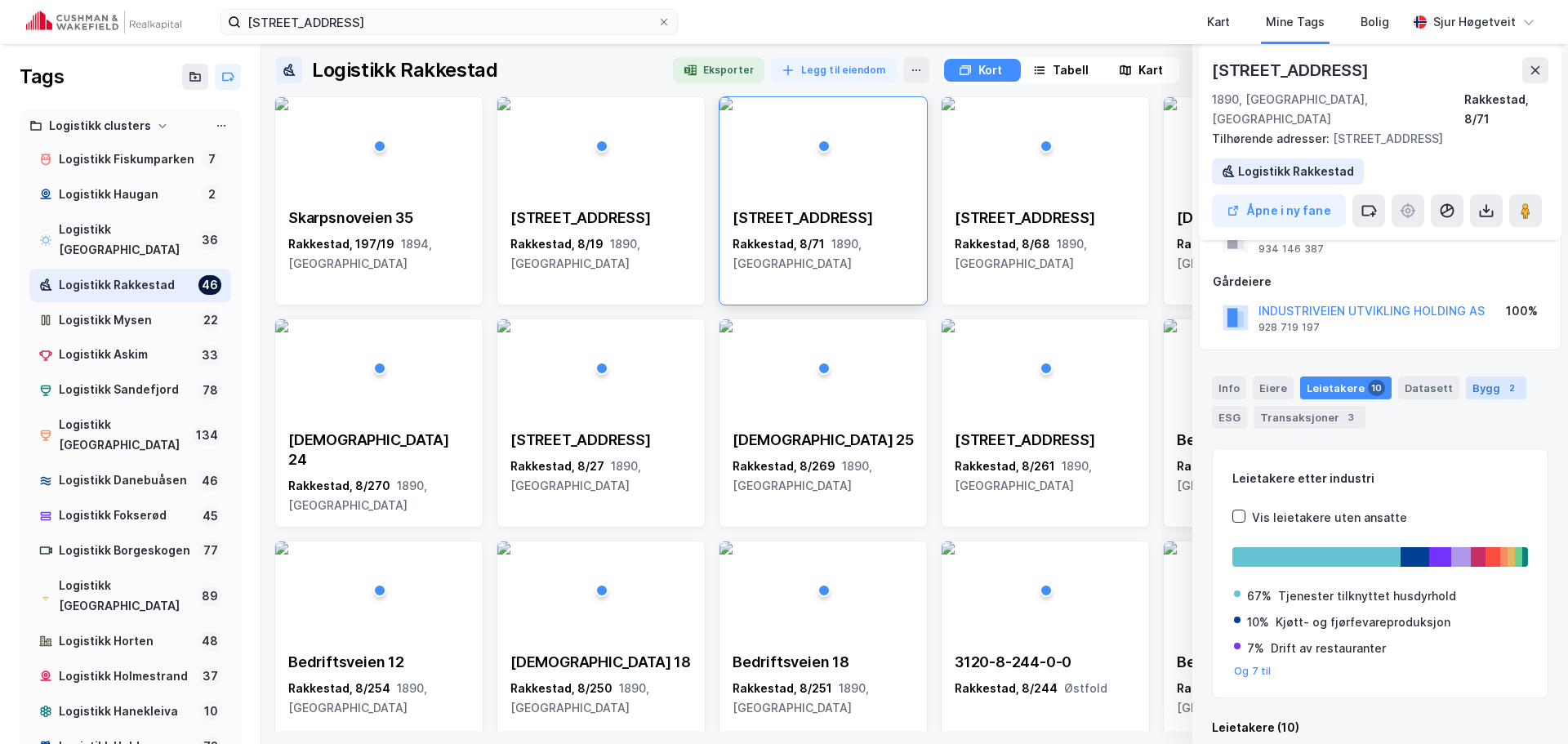
click at [1472, 376] on div "Bygg 2" at bounding box center [1495, 388] width 60 height 23
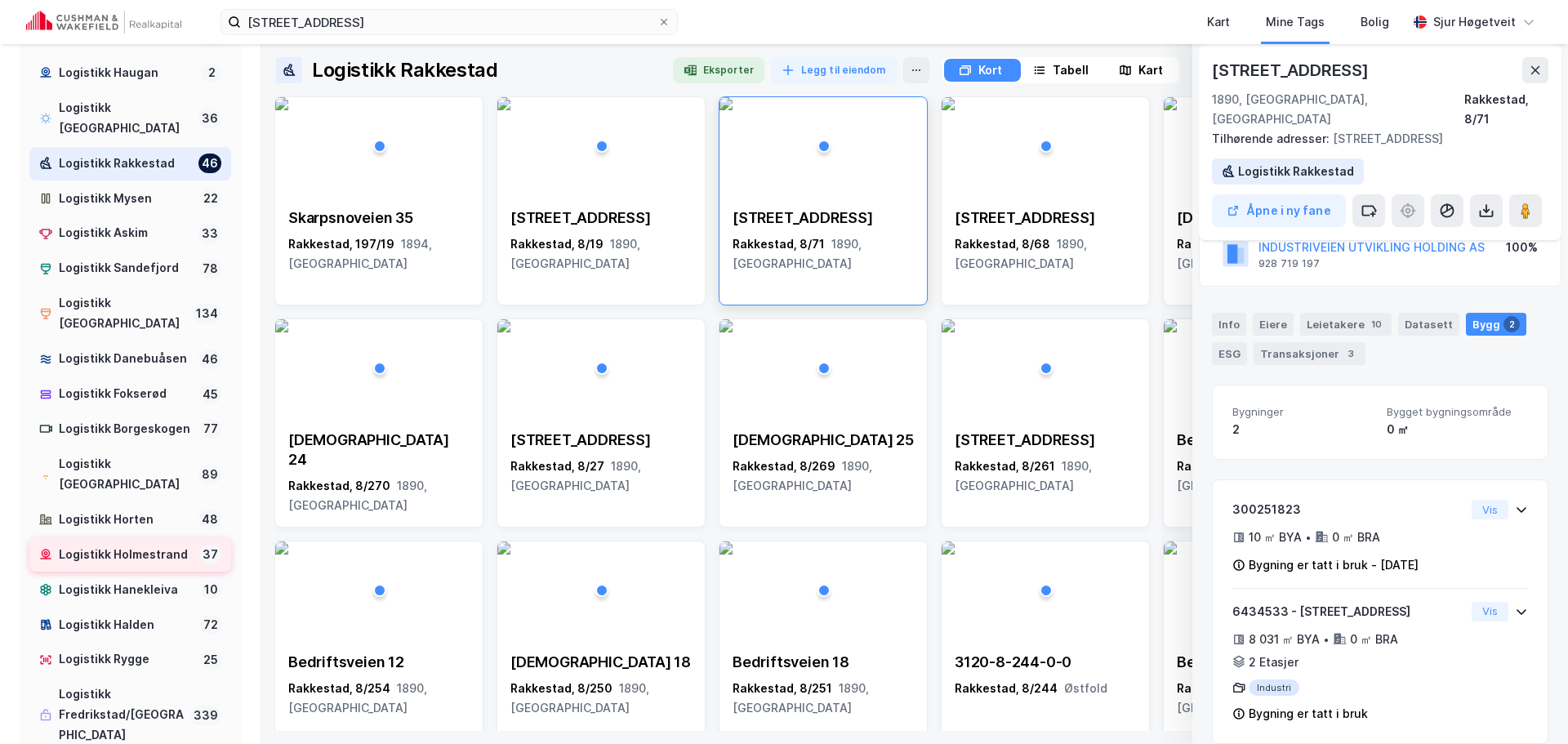
scroll to position [81, 0]
